Goal: Unclear

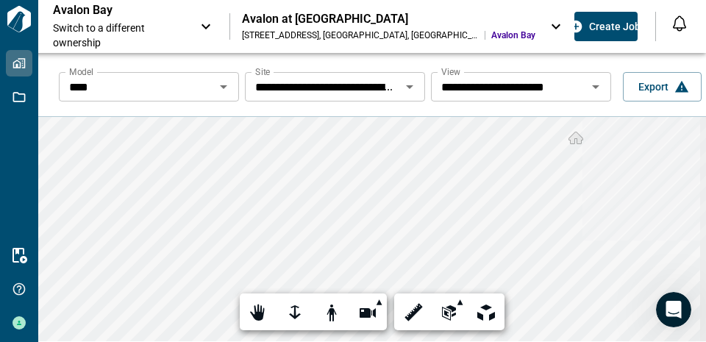
scroll to position [53, 0]
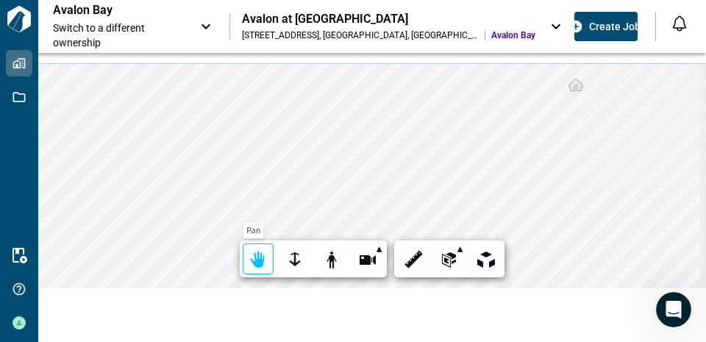
click at [262, 259] on div at bounding box center [258, 259] width 21 height 23
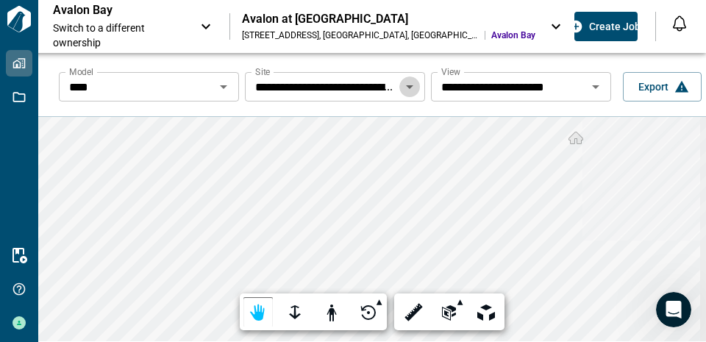
click at [406, 86] on icon "Open" at bounding box center [409, 87] width 7 height 4
